Goal: Obtain resource: Obtain resource

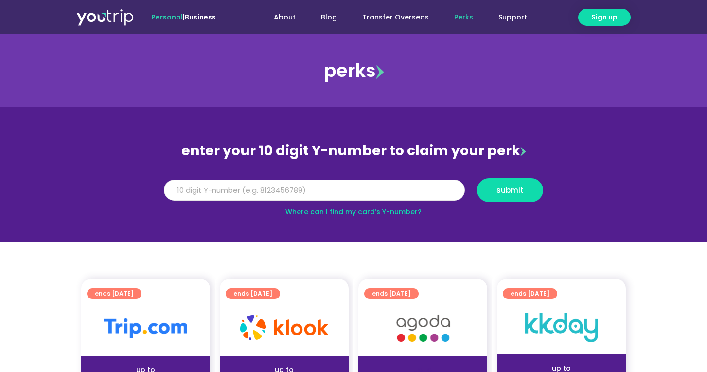
click at [304, 198] on input "Y Number" at bounding box center [314, 190] width 301 height 21
type input "9"
type input "8173262688"
click at [520, 191] on span "submit" at bounding box center [510, 189] width 27 height 7
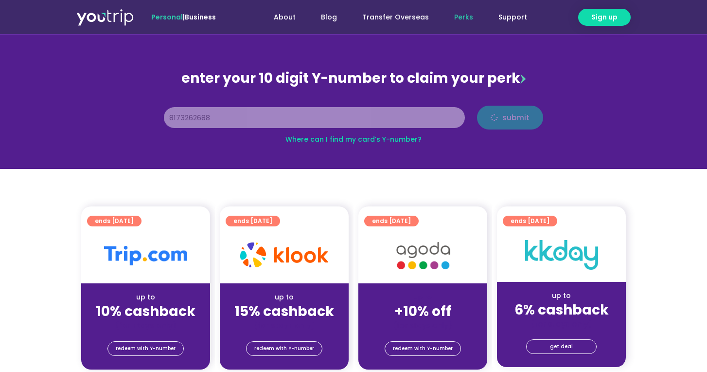
scroll to position [88, 0]
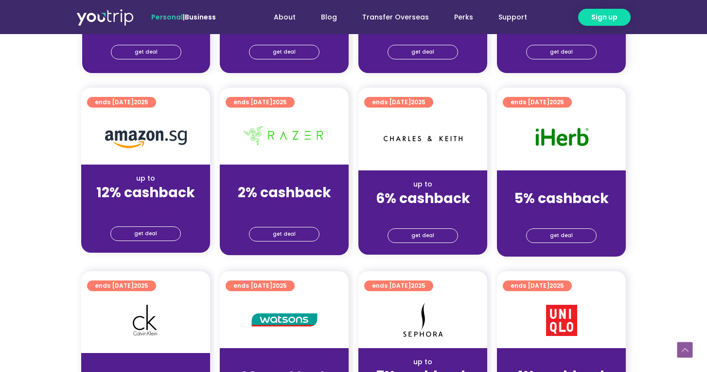
scroll to position [558, 0]
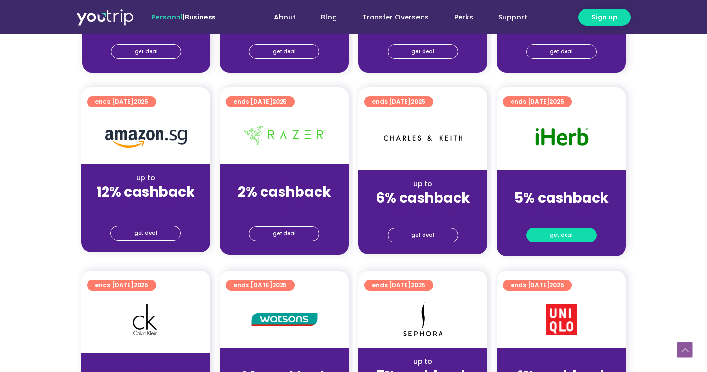
click at [562, 236] on span "get deal" at bounding box center [561, 235] width 23 height 14
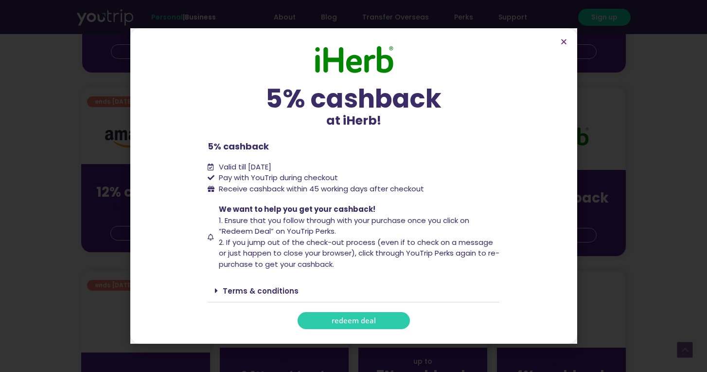
click at [332, 320] on span "redeem deal" at bounding box center [354, 320] width 44 height 7
click at [360, 326] on link "redeem deal" at bounding box center [354, 320] width 112 height 17
click at [393, 316] on link "redeem deal" at bounding box center [354, 320] width 112 height 17
click at [562, 41] on icon "Close" at bounding box center [564, 41] width 7 height 7
